Goal: Transaction & Acquisition: Book appointment/travel/reservation

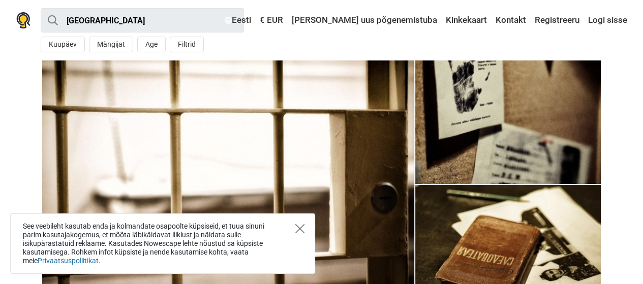
click at [300, 232] on icon "Close" at bounding box center [299, 228] width 9 height 9
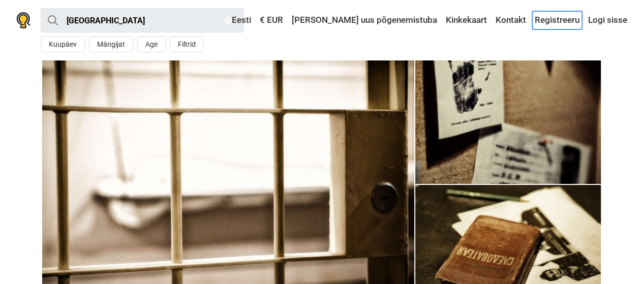
click at [548, 20] on link "Registreeru" at bounding box center [557, 20] width 50 height 18
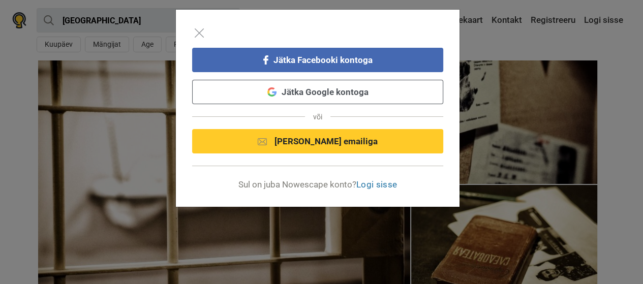
click at [362, 93] on link "Jätka Google kontoga" at bounding box center [317, 92] width 251 height 24
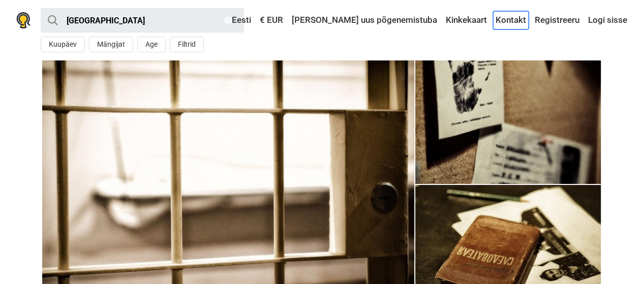
click at [511, 27] on link "Kontakt" at bounding box center [511, 20] width 36 height 18
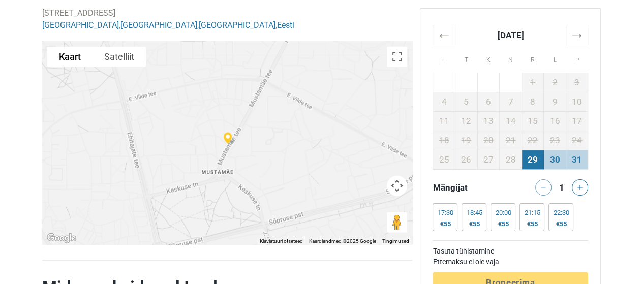
scroll to position [2082, 0]
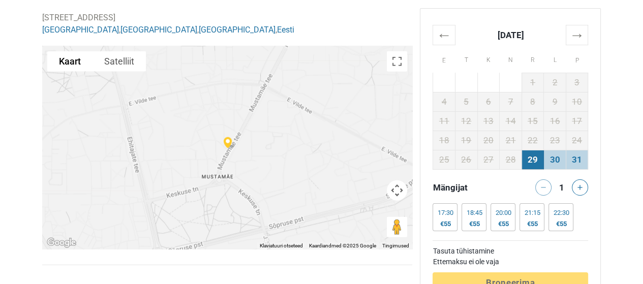
click at [537, 162] on td "29" at bounding box center [532, 159] width 22 height 19
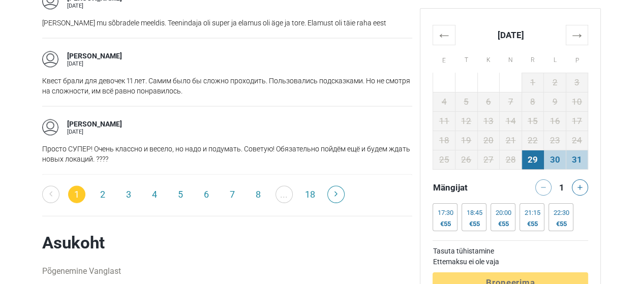
scroll to position [1755, 0]
